Goal: Find contact information: Find contact information

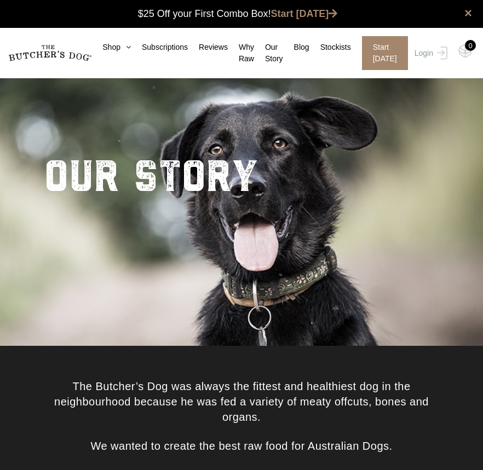
scroll to position [707, 0]
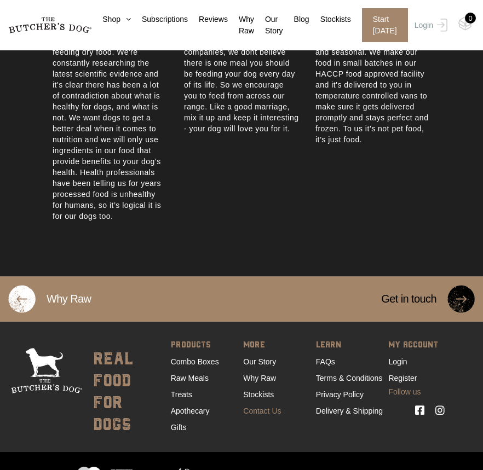
click at [265, 407] on link "Contact Us" at bounding box center [262, 411] width 38 height 9
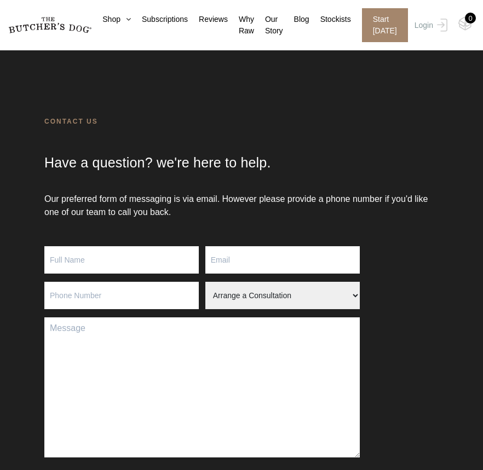
scroll to position [325, 0]
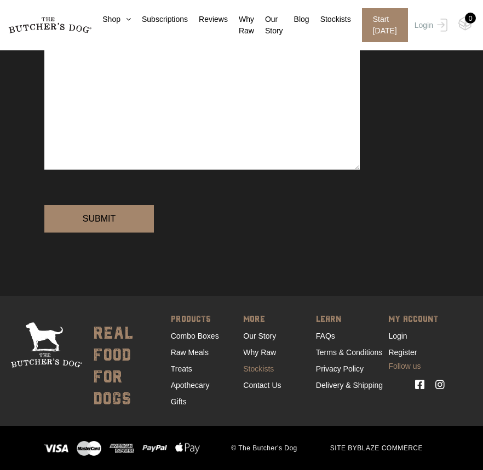
click at [254, 372] on link "Stockists" at bounding box center [258, 369] width 31 height 9
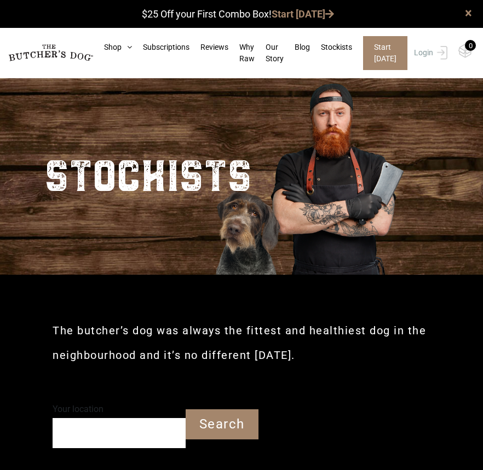
click at [278, 356] on h2 "The butcher’s dog was always the fittest and healthiest dog in the neighbourhoo…" at bounding box center [242, 343] width 378 height 49
